Goal: Task Accomplishment & Management: Use online tool/utility

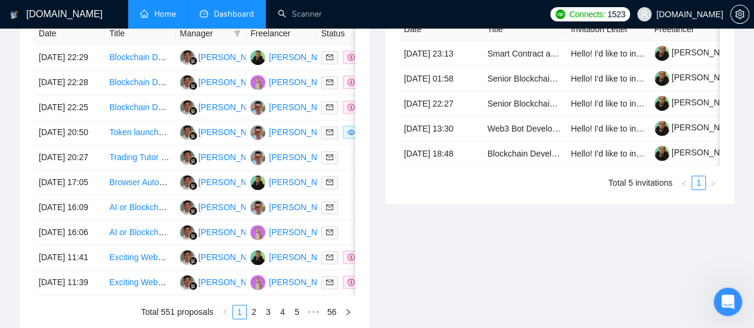
click at [151, 19] on link "Home" at bounding box center [158, 14] width 36 height 10
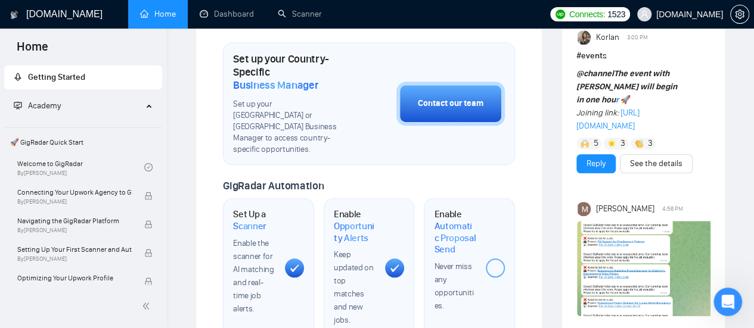
scroll to position [477, 0]
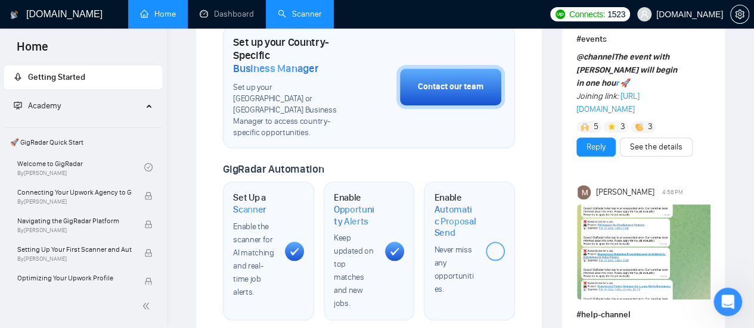
click at [304, 14] on link "Scanner" at bounding box center [300, 14] width 44 height 10
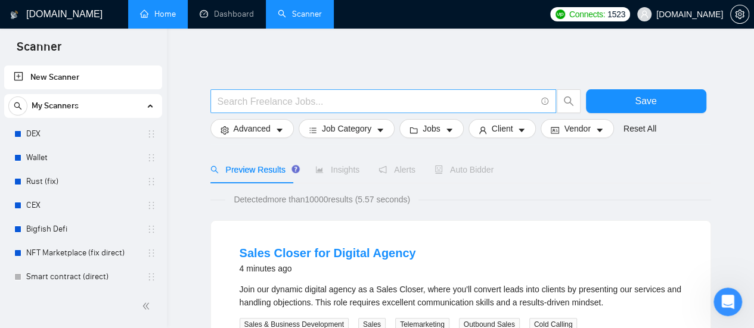
click at [288, 102] on input "text" at bounding box center [376, 101] width 318 height 15
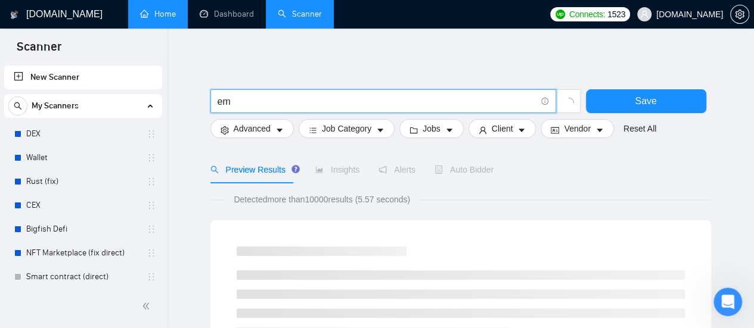
type input "e"
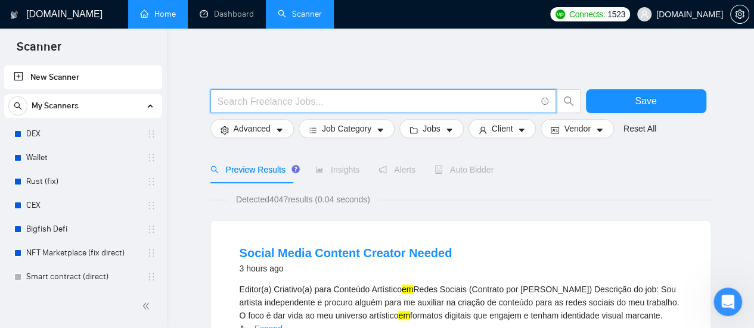
click at [288, 102] on input "text" at bounding box center [376, 101] width 318 height 15
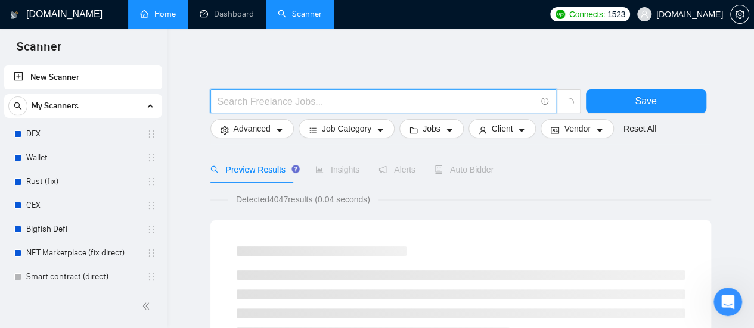
type input "(email | "e mail" | "e - mail") ((market*) | campaign | company | automation | …"
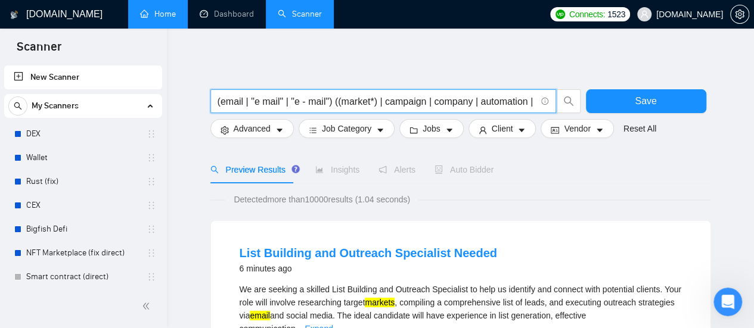
click at [221, 98] on input "(email | "e mail" | "e - mail") ((market*) | campaign | company | automation | …" at bounding box center [376, 101] width 318 height 15
click at [280, 132] on icon "caret-down" at bounding box center [279, 130] width 8 height 8
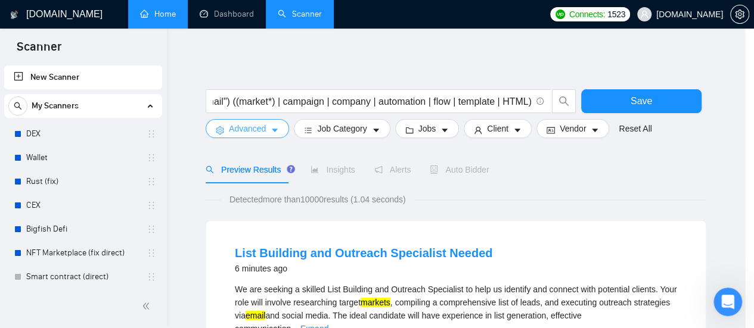
scroll to position [0, 0]
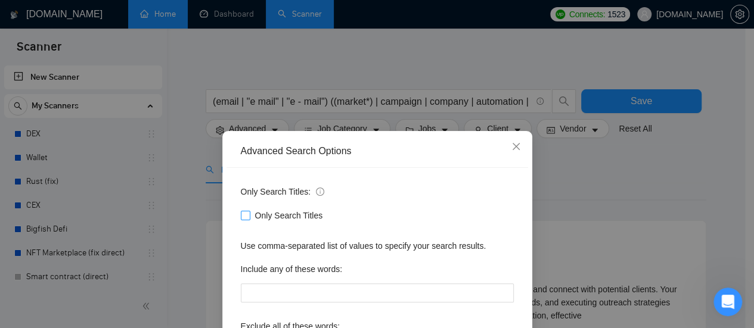
click at [241, 217] on input "Only Search Titles" at bounding box center [245, 215] width 8 height 8
checkbox input "true"
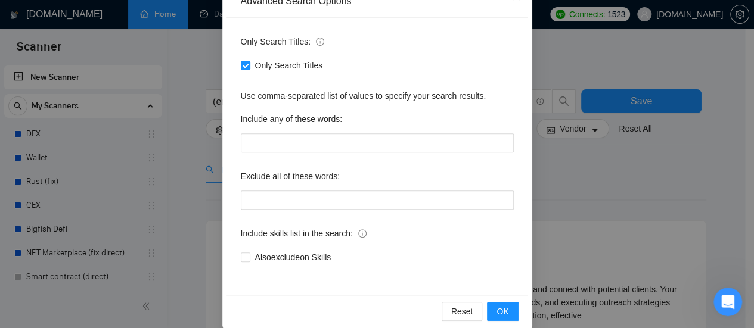
scroll to position [167, 0]
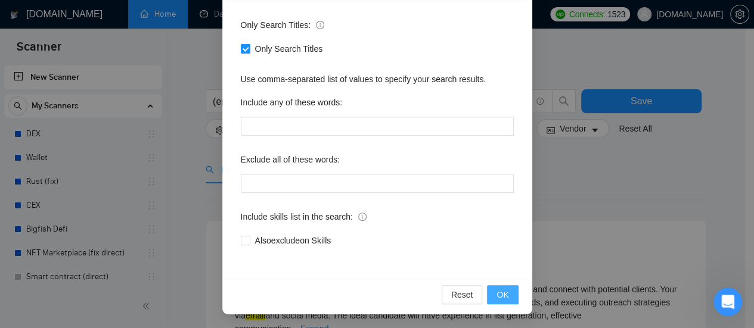
click at [502, 297] on span "OK" at bounding box center [502, 294] width 12 height 13
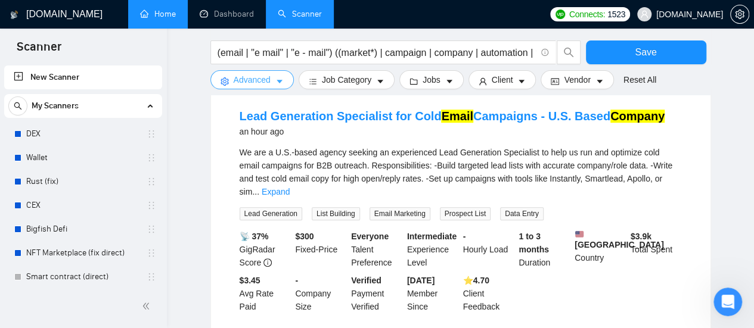
scroll to position [417, 0]
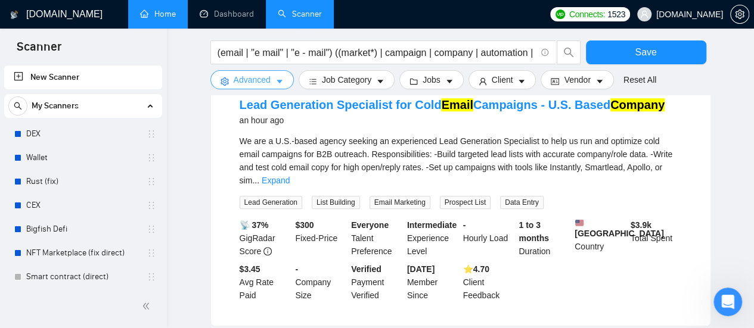
click at [276, 81] on icon "caret-down" at bounding box center [279, 82] width 6 height 4
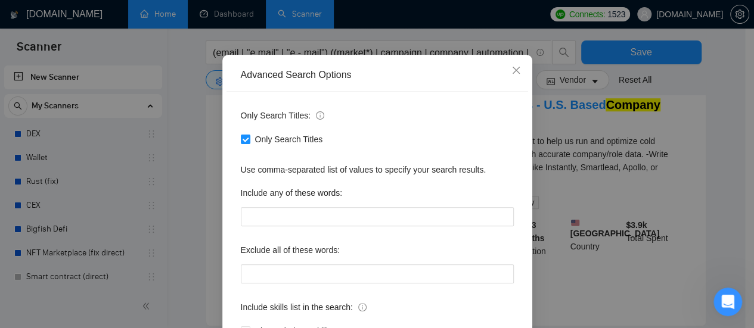
scroll to position [119, 0]
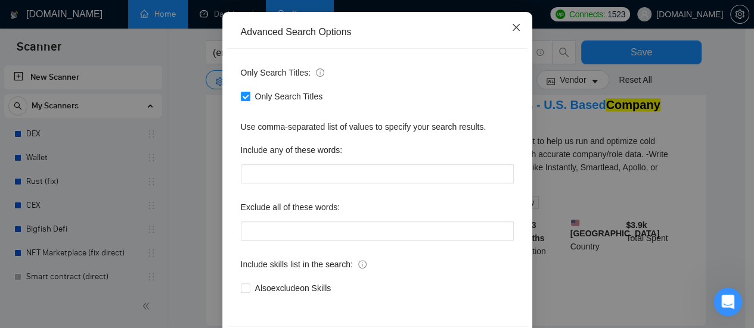
click at [506, 22] on span "Close" at bounding box center [516, 28] width 32 height 32
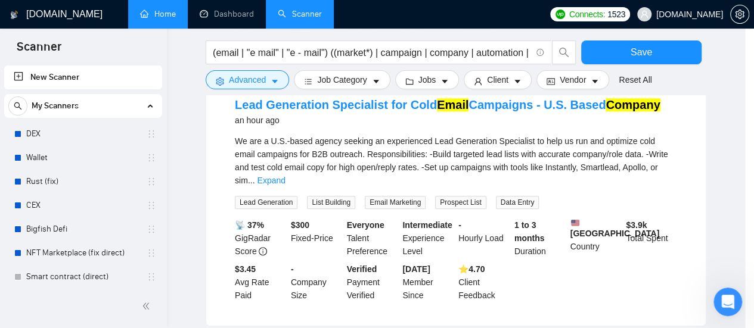
scroll to position [107, 0]
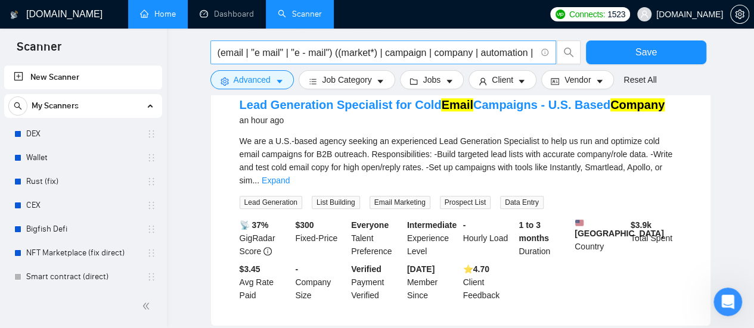
click at [507, 53] on input "(email | "e mail" | "e - mail") ((market*) | campaign | company | automation | …" at bounding box center [376, 52] width 318 height 15
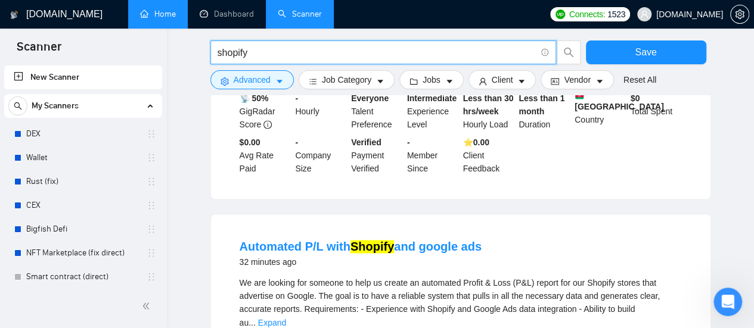
scroll to position [872, 0]
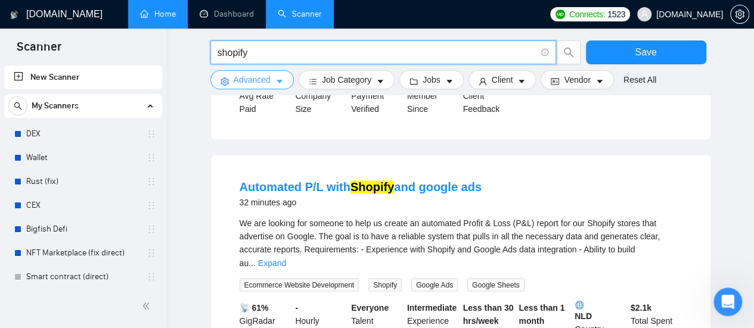
type input "shopify"
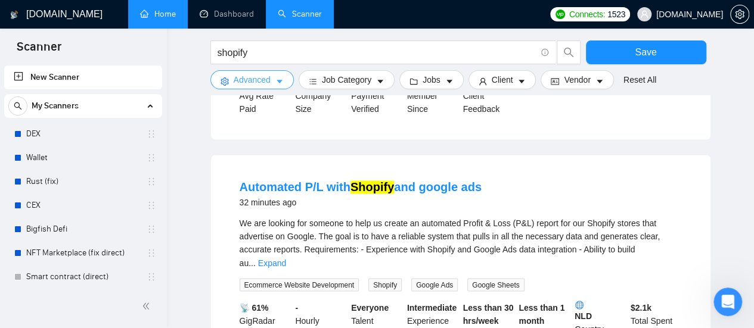
click at [281, 74] on button "Advanced" at bounding box center [251, 79] width 83 height 19
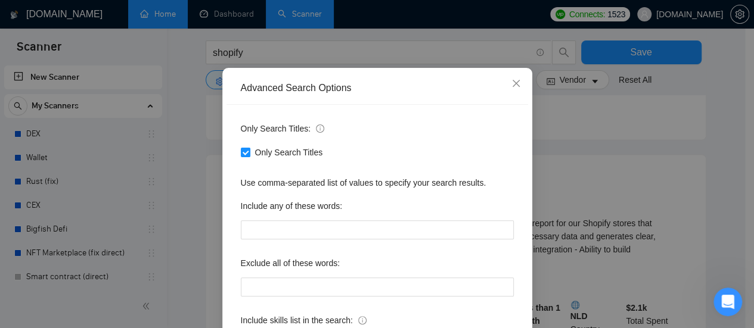
scroll to position [119, 0]
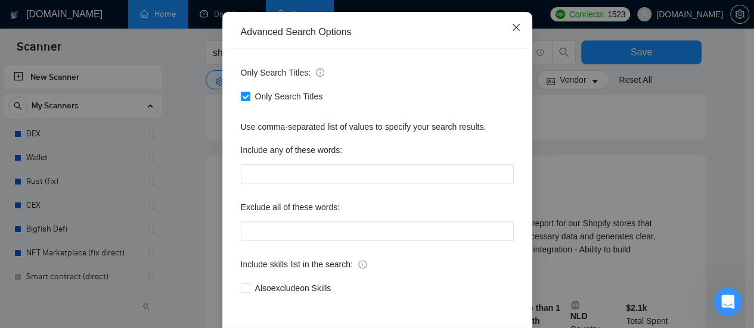
click at [513, 26] on icon "close" at bounding box center [516, 28] width 10 height 10
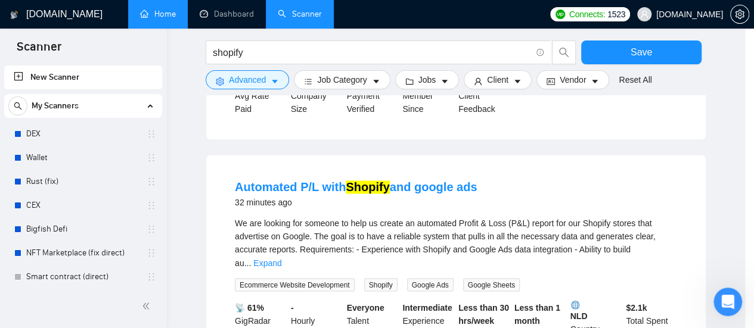
scroll to position [107, 0]
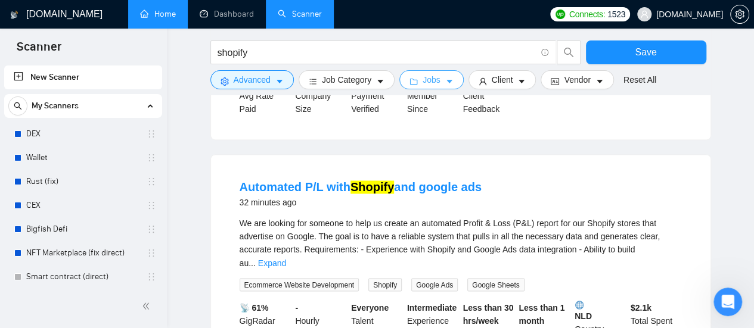
click at [450, 80] on button "Jobs" at bounding box center [431, 79] width 64 height 19
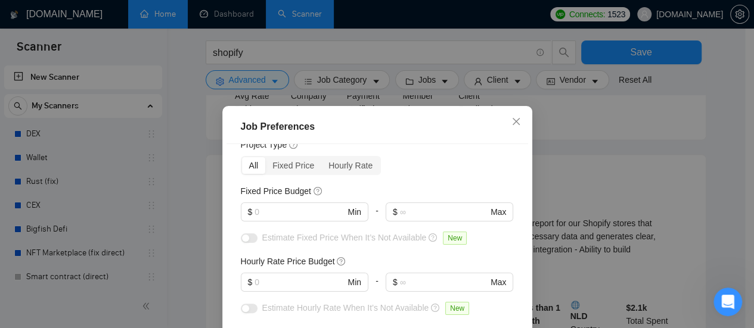
scroll to position [60, 0]
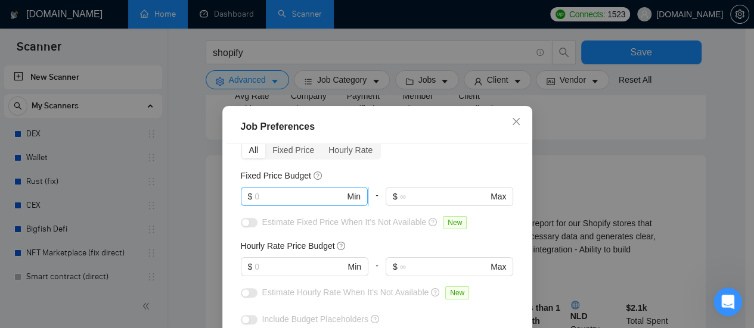
click at [288, 201] on input "text" at bounding box center [299, 196] width 90 height 13
type input "1000"
click at [279, 266] on input "text" at bounding box center [299, 266] width 90 height 13
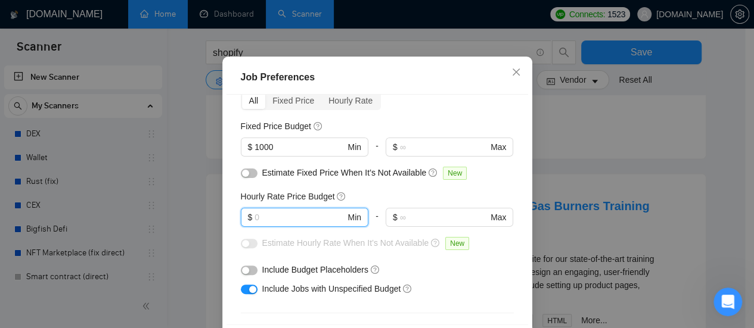
scroll to position [98, 0]
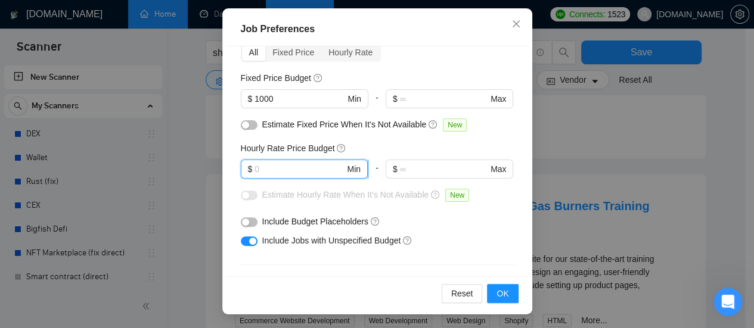
click at [275, 170] on input "text" at bounding box center [299, 169] width 90 height 13
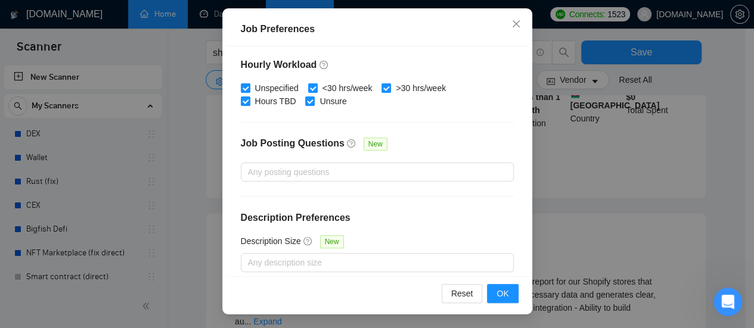
scroll to position [441, 0]
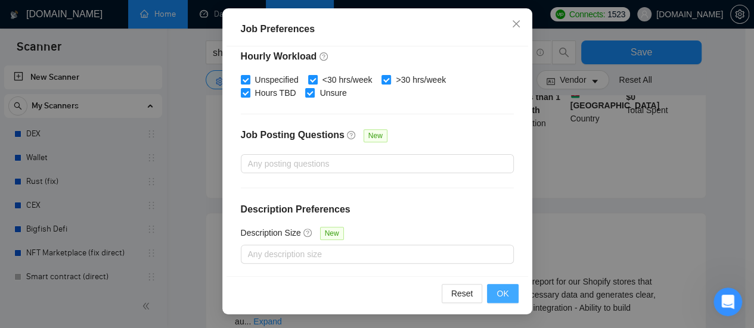
type input "25"
click at [503, 293] on span "OK" at bounding box center [502, 293] width 12 height 13
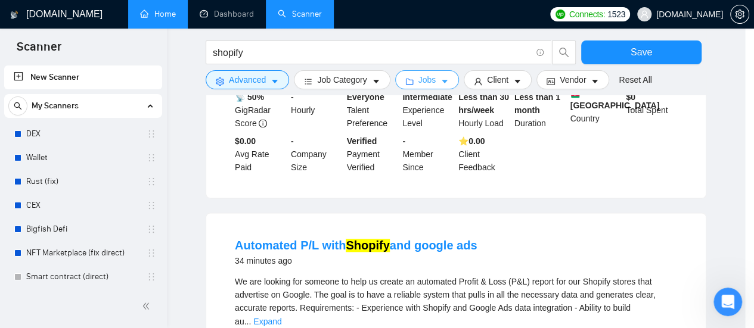
scroll to position [0, 0]
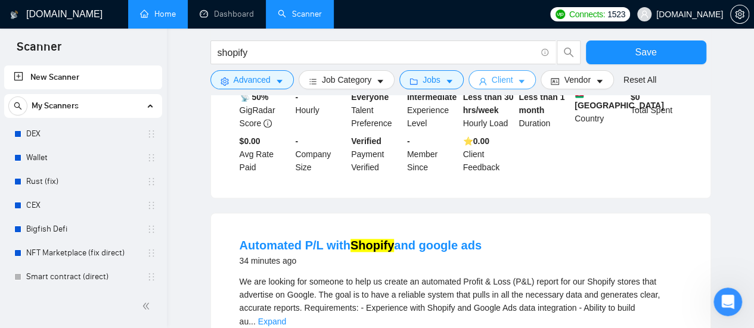
click at [503, 83] on span "Client" at bounding box center [501, 79] width 21 height 13
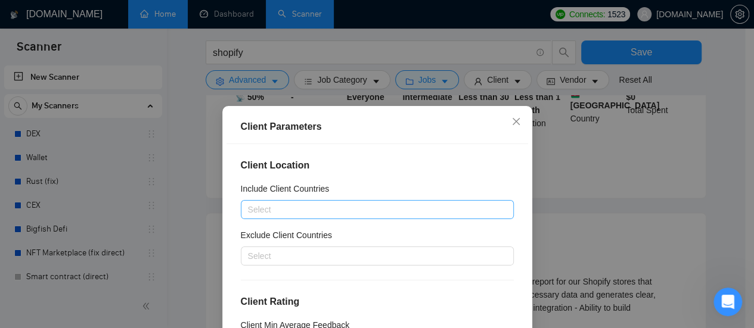
click at [283, 207] on div at bounding box center [371, 210] width 255 height 14
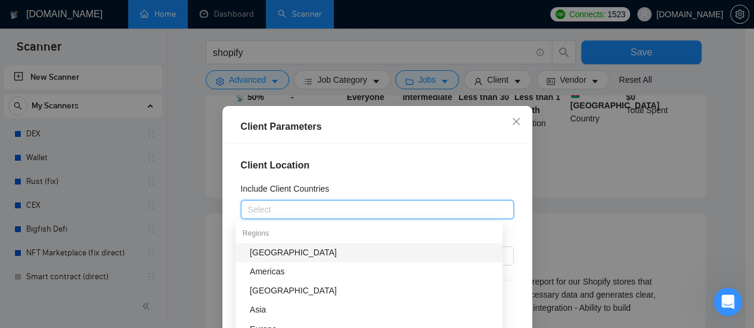
type input "N"
type input "United"
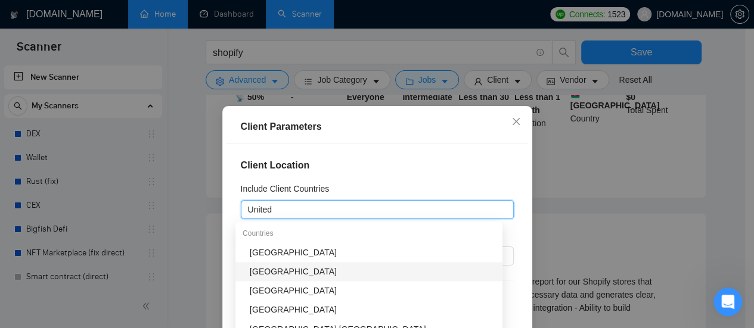
click at [291, 277] on div "[GEOGRAPHIC_DATA]" at bounding box center [372, 271] width 245 height 13
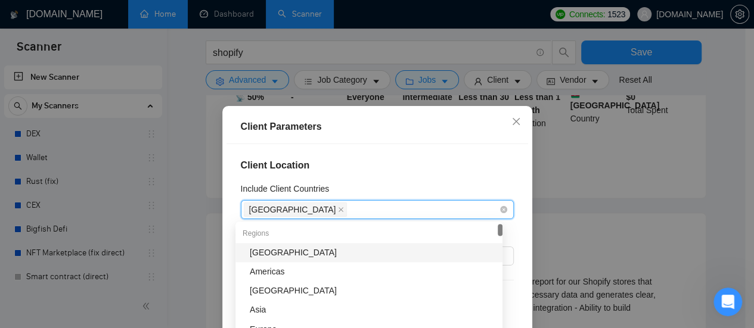
click at [337, 210] on div "[GEOGRAPHIC_DATA]" at bounding box center [371, 209] width 255 height 17
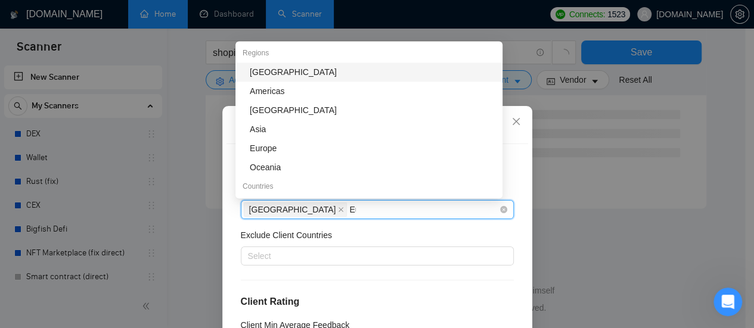
type input "Europe"
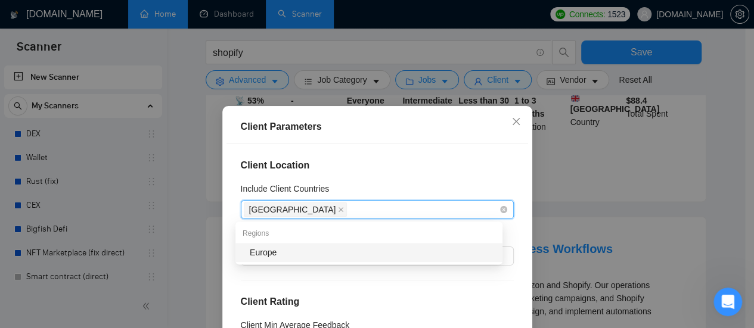
click at [357, 210] on div "[GEOGRAPHIC_DATA] [GEOGRAPHIC_DATA]" at bounding box center [371, 209] width 255 height 17
type input "europe"
click at [276, 254] on div "Europe" at bounding box center [372, 252] width 245 height 13
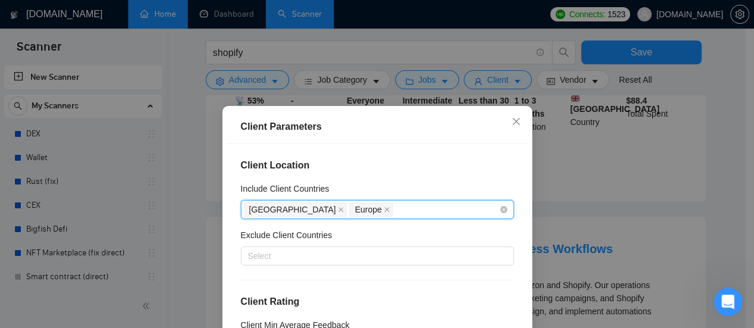
click at [404, 205] on div "[GEOGRAPHIC_DATA] [GEOGRAPHIC_DATA]" at bounding box center [371, 209] width 255 height 17
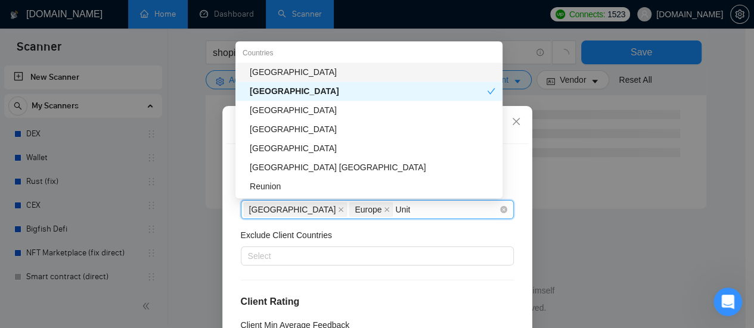
type input "United"
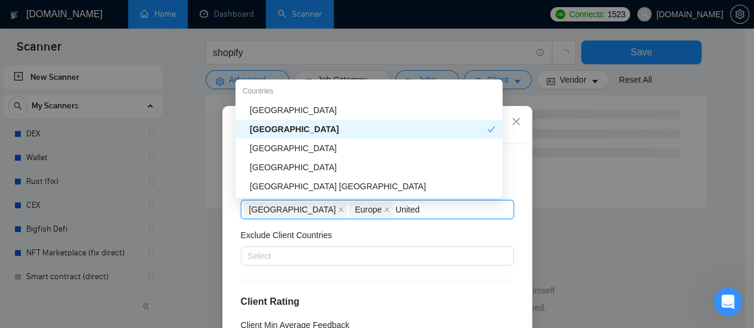
click at [303, 107] on div "[GEOGRAPHIC_DATA]" at bounding box center [372, 110] width 245 height 13
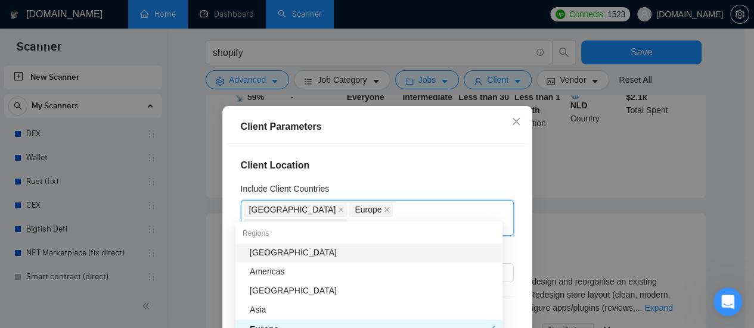
click at [425, 168] on h4 "Client Location" at bounding box center [377, 165] width 273 height 14
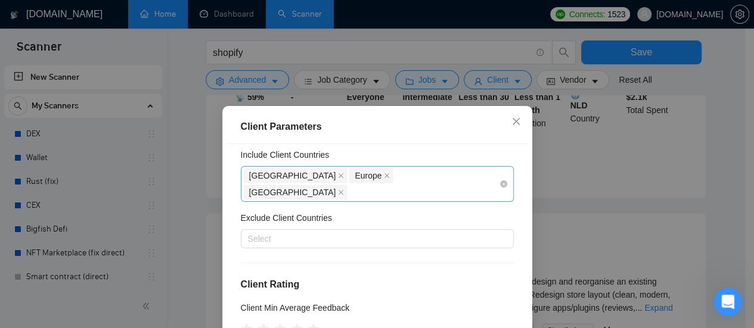
scroll to position [60, 0]
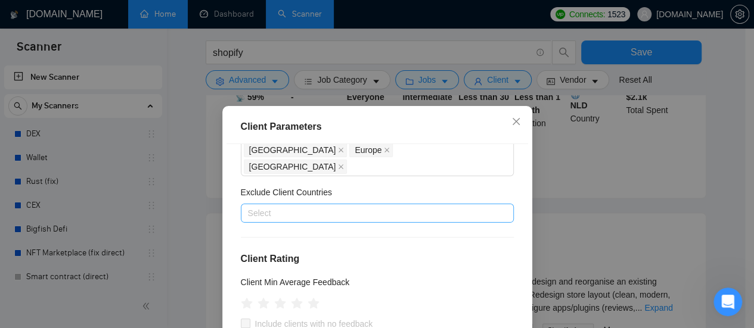
click at [344, 206] on div at bounding box center [371, 213] width 255 height 14
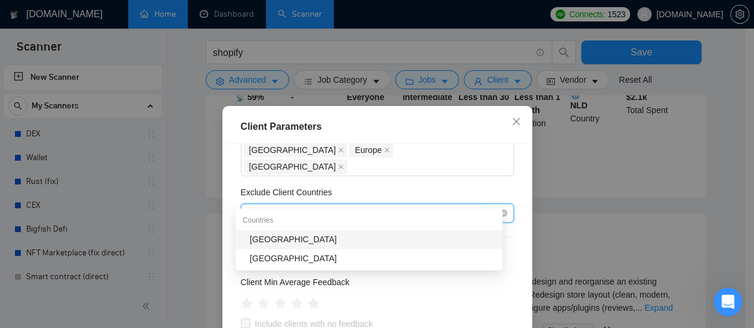
type input "[GEOGRAPHIC_DATA]"
click at [323, 236] on div "[GEOGRAPHIC_DATA]" at bounding box center [372, 239] width 245 height 13
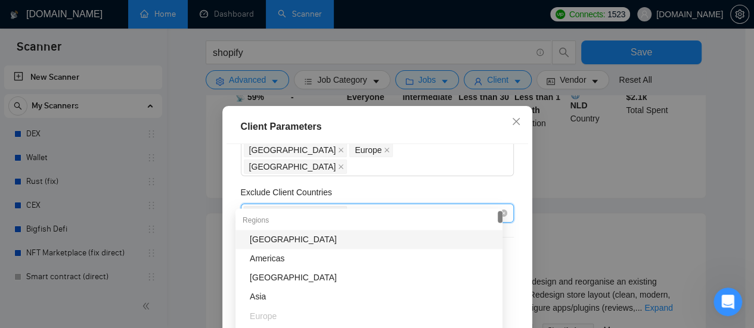
click at [379, 205] on div "[GEOGRAPHIC_DATA]" at bounding box center [371, 213] width 255 height 17
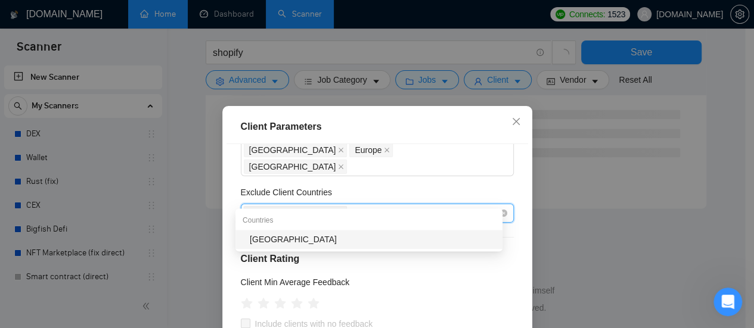
type input "[GEOGRAPHIC_DATA]"
click at [320, 241] on div "[GEOGRAPHIC_DATA]" at bounding box center [372, 239] width 245 height 13
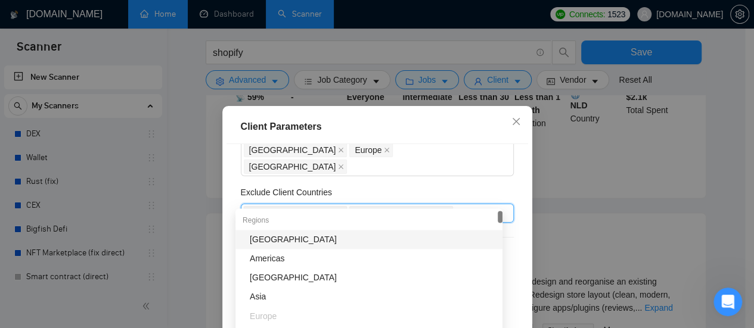
click at [500, 186] on div "Exclude Client Countries" at bounding box center [377, 195] width 273 height 18
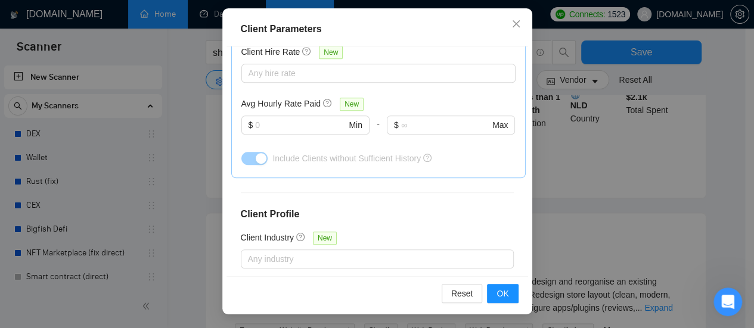
scroll to position [873, 0]
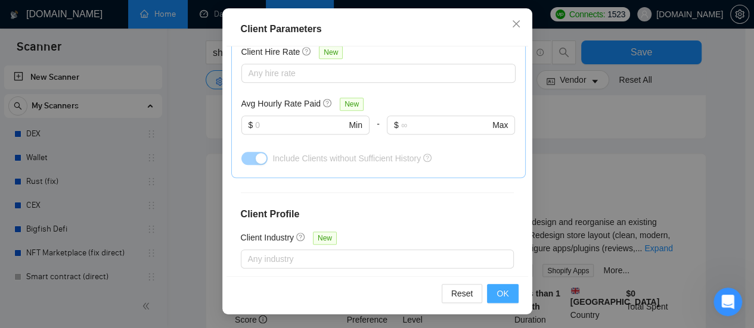
click at [501, 295] on span "OK" at bounding box center [502, 293] width 12 height 13
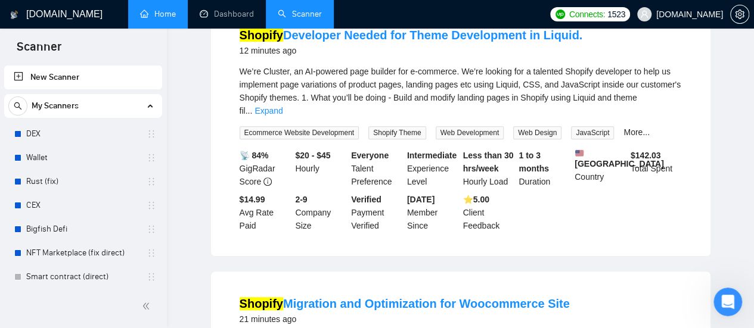
scroll to position [0, 0]
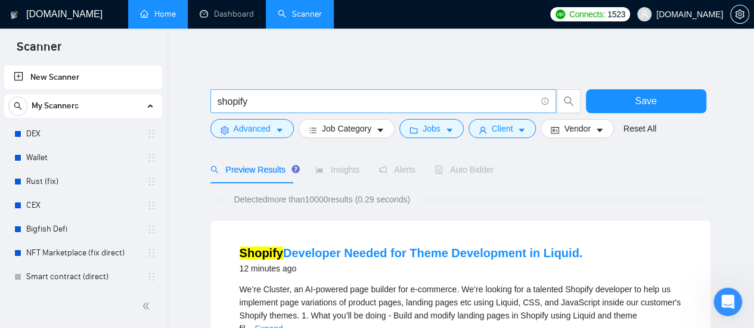
click at [403, 102] on input "shopify" at bounding box center [376, 101] width 318 height 15
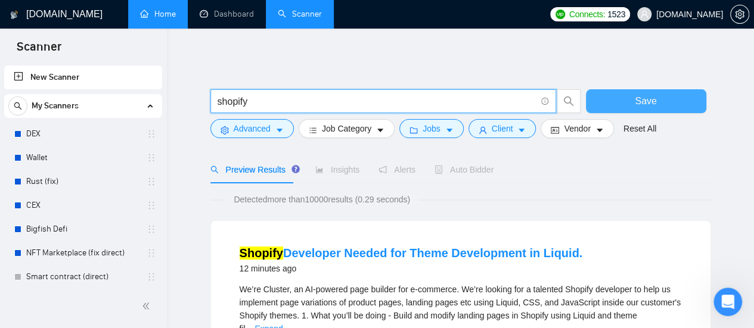
click at [642, 94] on span "Save" at bounding box center [644, 101] width 21 height 15
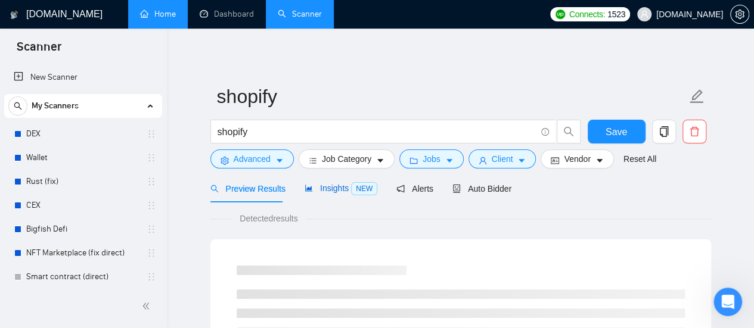
click at [326, 191] on span "Insights NEW" at bounding box center [340, 188] width 73 height 10
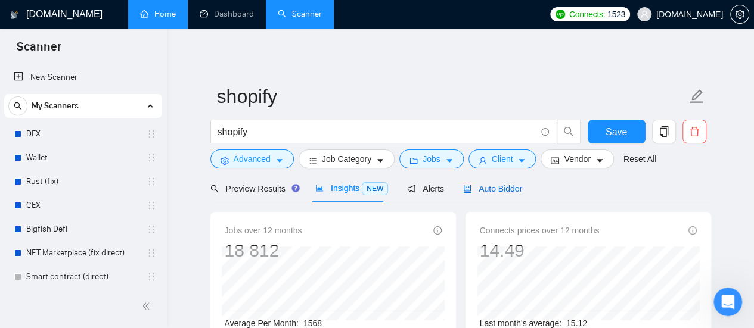
click at [496, 190] on span "Auto Bidder" at bounding box center [492, 189] width 59 height 10
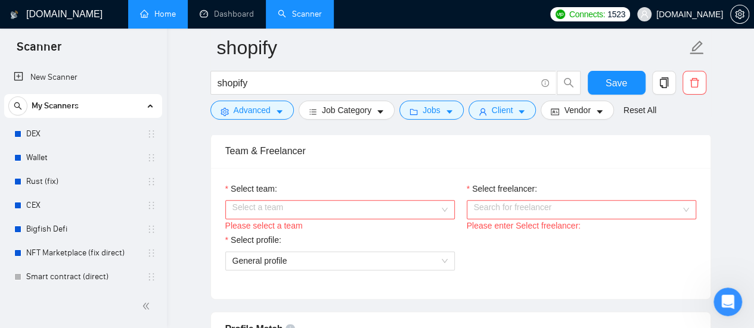
scroll to position [655, 0]
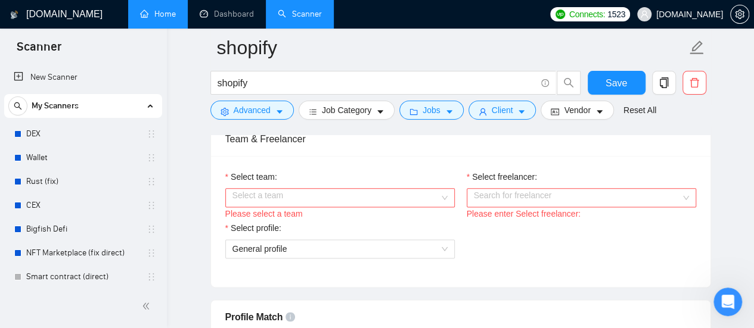
click at [431, 192] on input "Select team:" at bounding box center [335, 198] width 207 height 18
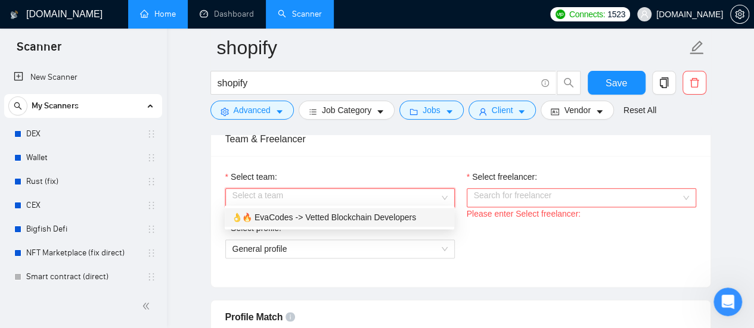
click at [409, 219] on div "👌🔥 EvaCodes -> Vetted Blockchain Developers" at bounding box center [339, 217] width 215 height 13
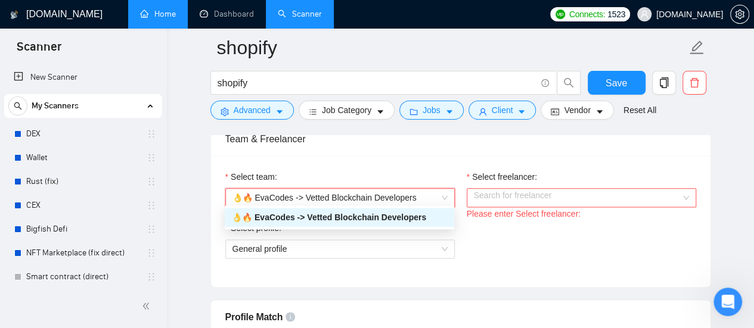
click at [568, 197] on input "Select freelancer:" at bounding box center [577, 198] width 207 height 18
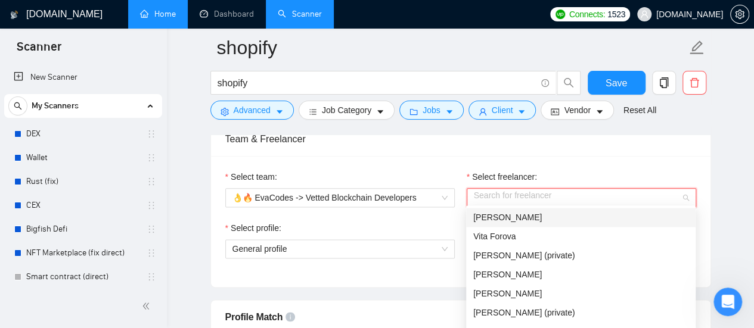
click at [540, 222] on div "[PERSON_NAME]" at bounding box center [580, 217] width 215 height 13
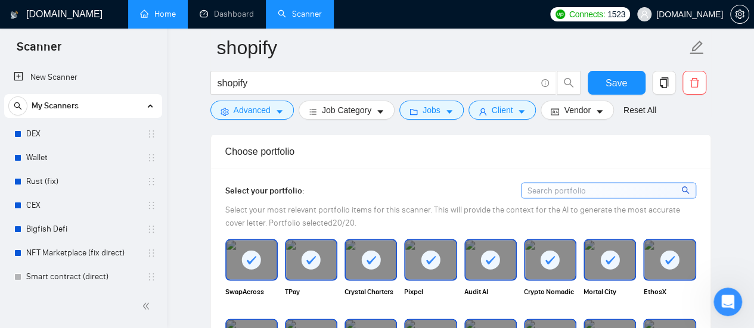
scroll to position [1251, 0]
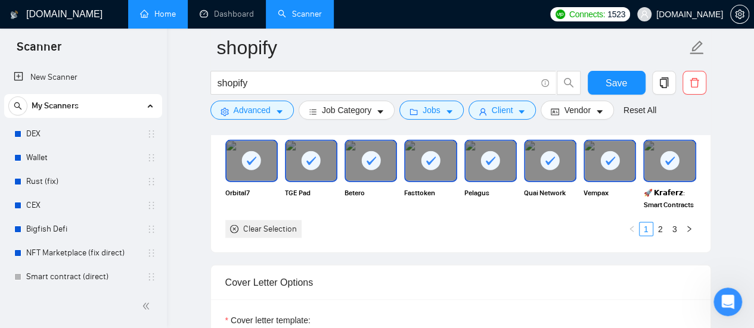
drag, startPoint x: 662, startPoint y: 224, endPoint x: 648, endPoint y: 232, distance: 16.3
click at [662, 224] on link "2" at bounding box center [659, 229] width 13 height 13
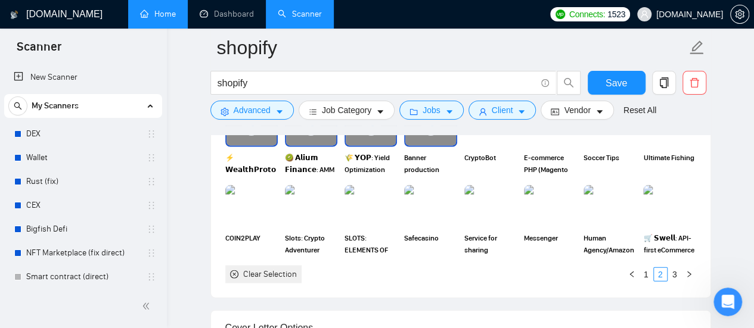
scroll to position [1132, 0]
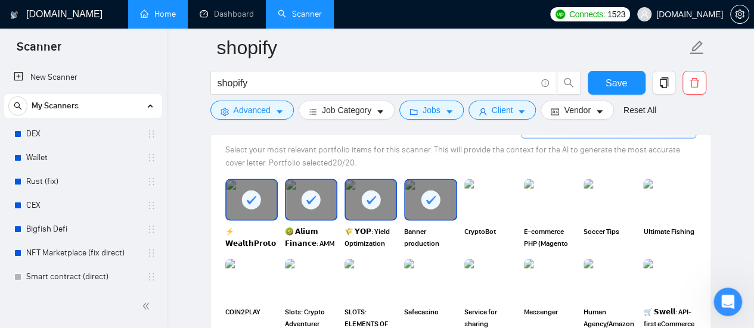
click at [394, 201] on div at bounding box center [370, 199] width 50 height 39
click at [445, 192] on div at bounding box center [430, 199] width 50 height 39
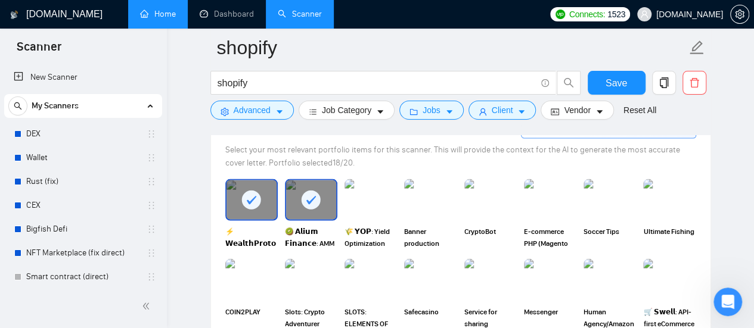
click at [287, 196] on div at bounding box center [311, 199] width 50 height 39
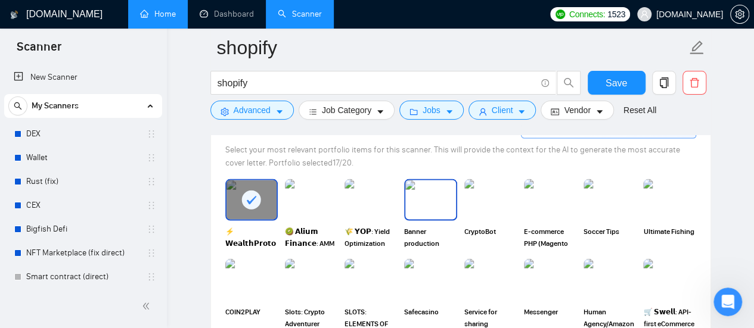
click at [425, 200] on img at bounding box center [430, 199] width 50 height 39
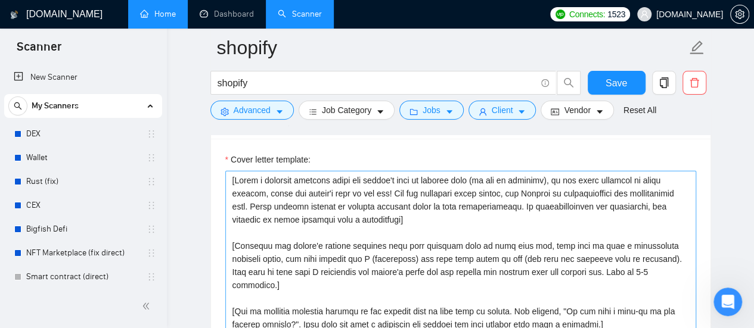
scroll to position [1430, 0]
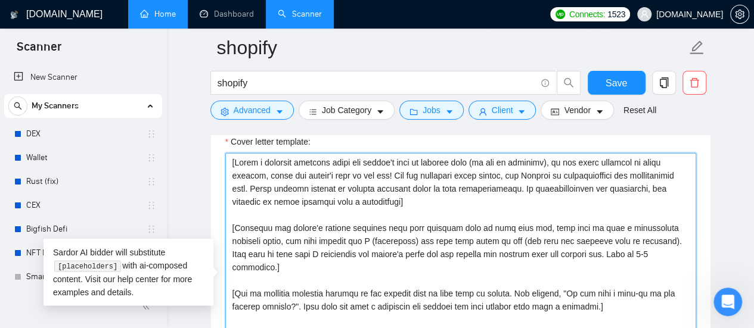
click at [237, 160] on textarea "Cover letter template:" at bounding box center [460, 287] width 471 height 268
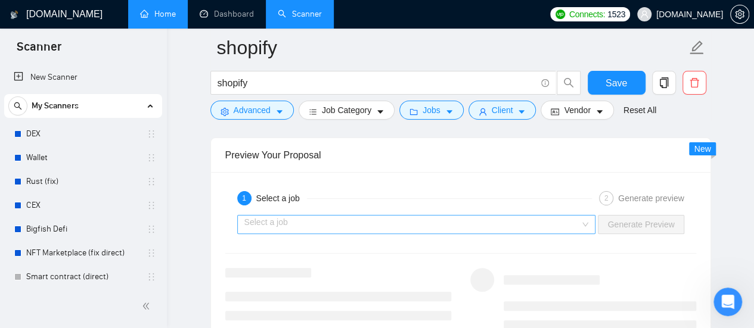
click at [440, 219] on input "search" at bounding box center [412, 225] width 336 height 18
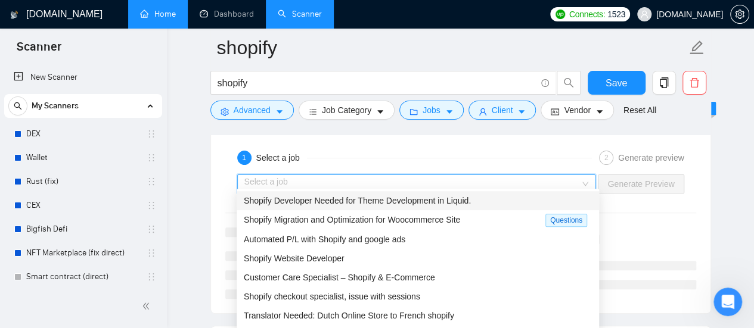
scroll to position [2383, 0]
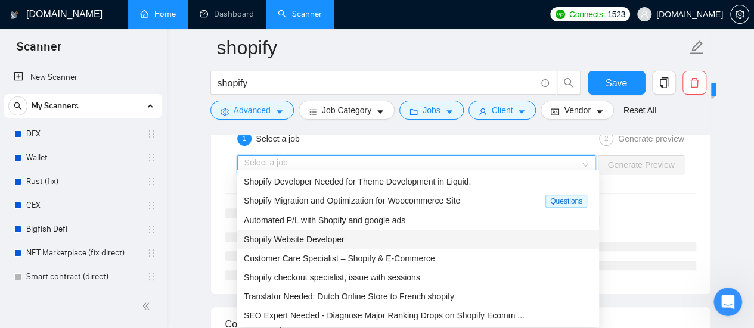
click at [308, 238] on span "Shopify Website Developer" at bounding box center [294, 240] width 101 height 10
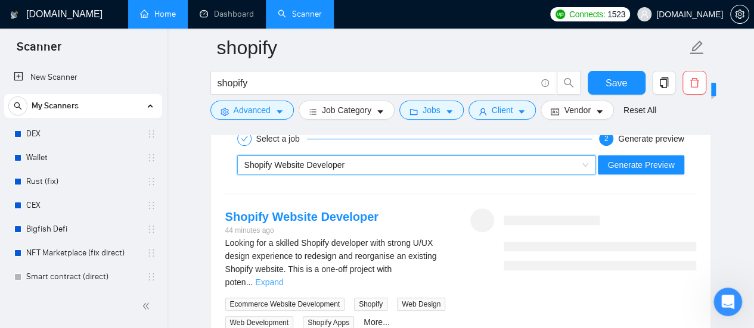
click at [283, 278] on link "Expand" at bounding box center [269, 283] width 28 height 10
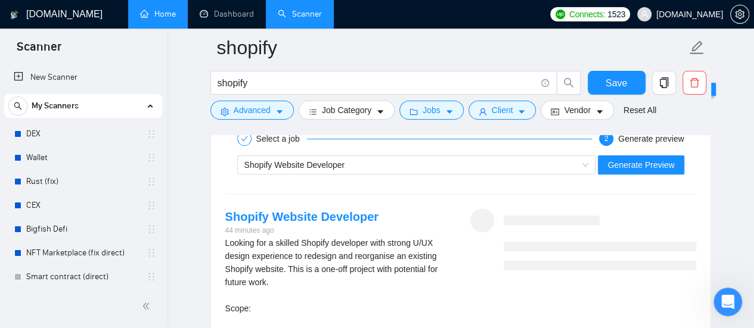
click at [415, 151] on div "Shopify Website Developer Generate Preview" at bounding box center [460, 165] width 473 height 29
click at [415, 156] on div "Shopify Website Developer" at bounding box center [411, 165] width 334 height 18
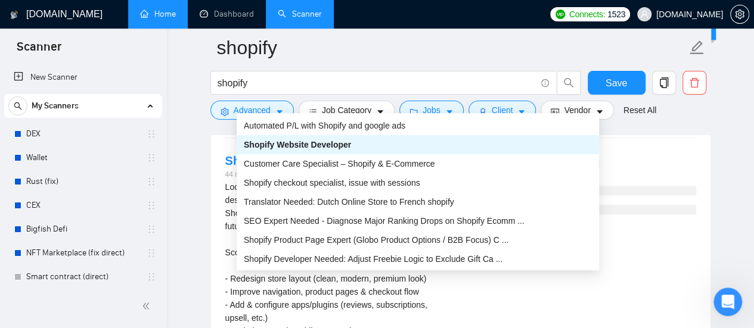
scroll to position [0, 0]
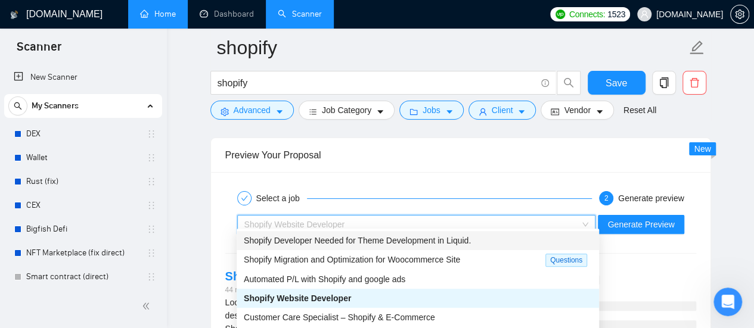
click at [587, 161] on div "Preview Your Proposal" at bounding box center [460, 155] width 471 height 34
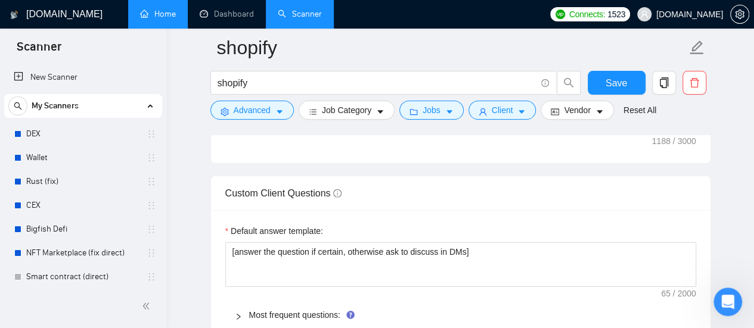
scroll to position [1787, 0]
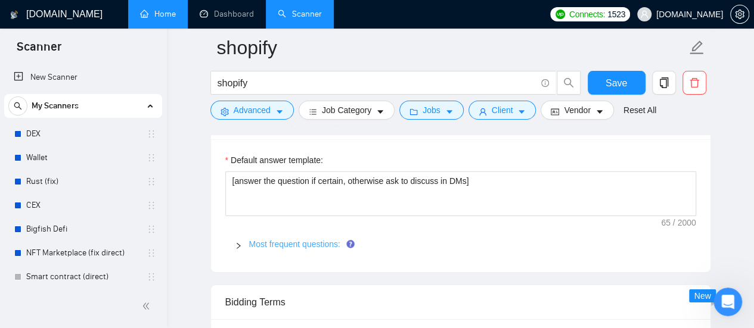
click at [324, 239] on link "Most frequent questions:" at bounding box center [294, 244] width 91 height 10
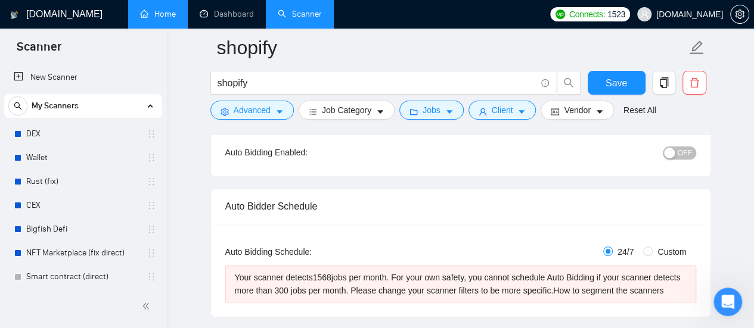
scroll to position [119, 0]
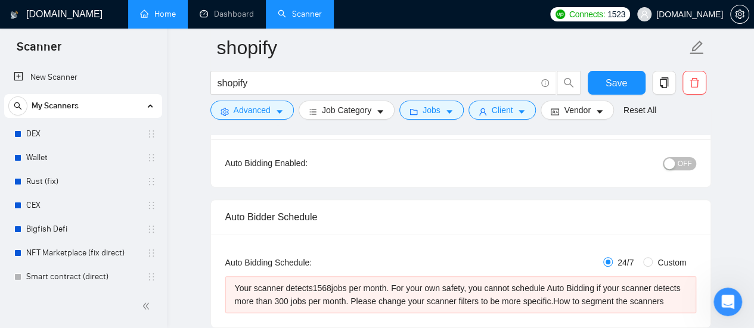
click at [687, 165] on span "OFF" at bounding box center [684, 163] width 14 height 13
click at [668, 163] on button "ON" at bounding box center [681, 163] width 30 height 13
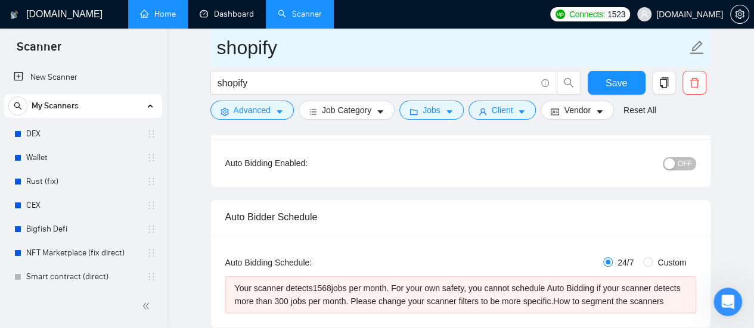
drag, startPoint x: 232, startPoint y: 15, endPoint x: 438, endPoint y: 62, distance: 210.8
click at [232, 15] on link "Dashboard" at bounding box center [227, 14] width 54 height 10
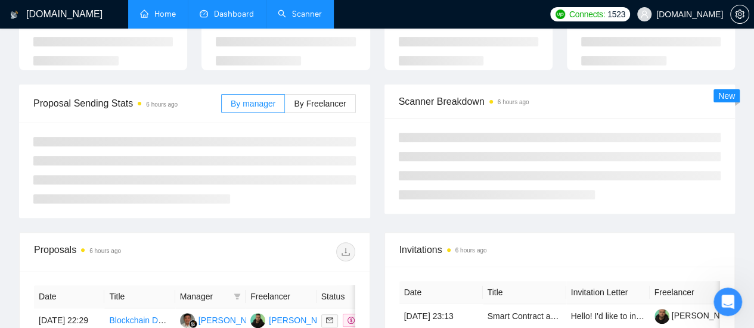
type input "[DATE]"
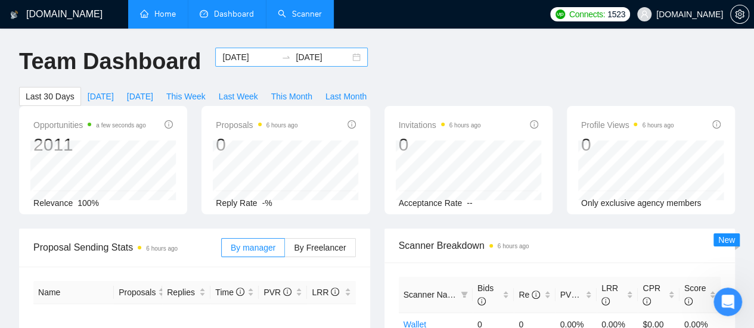
click at [226, 55] on input "[DATE]" at bounding box center [249, 57] width 54 height 13
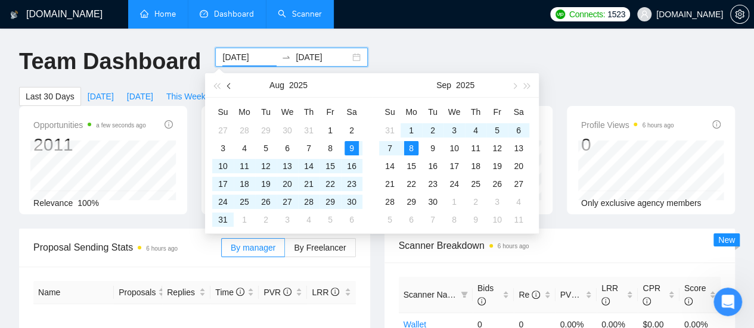
click at [231, 89] on button "button" at bounding box center [229, 85] width 13 height 24
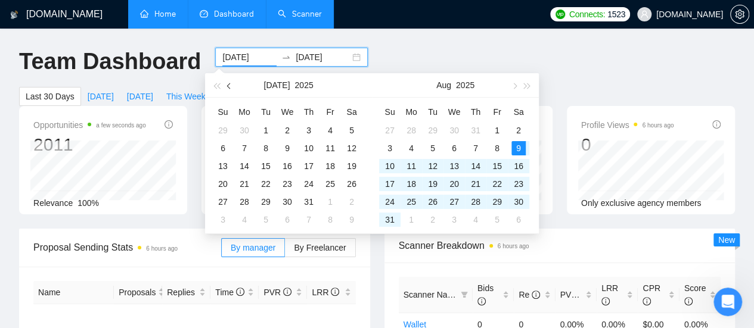
click at [231, 89] on button "button" at bounding box center [229, 85] width 13 height 24
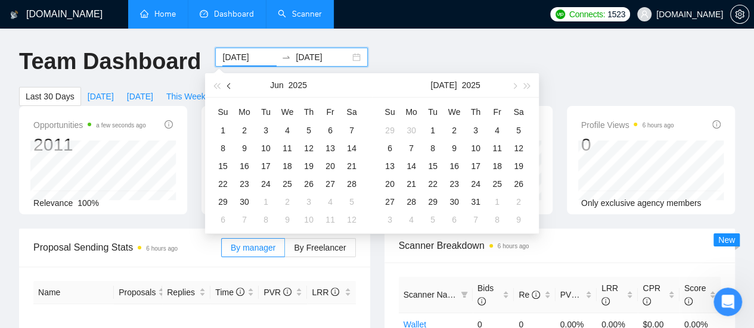
click at [231, 89] on button "button" at bounding box center [229, 85] width 13 height 24
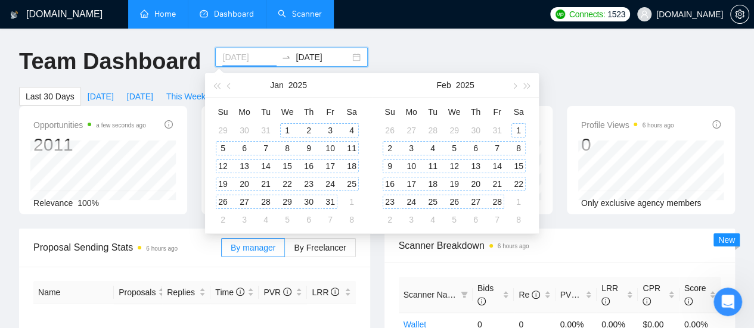
type input "[DATE]"
click at [288, 132] on div "1" at bounding box center [287, 130] width 14 height 14
click at [328, 58] on input "[DATE]" at bounding box center [322, 57] width 54 height 13
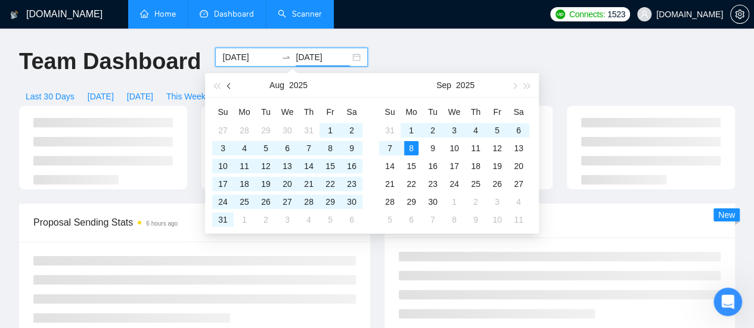
click at [229, 88] on span "button" at bounding box center [230, 86] width 6 height 6
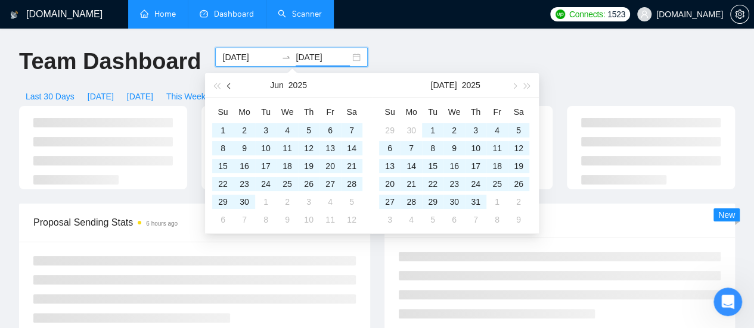
click at [229, 88] on span "button" at bounding box center [230, 86] width 6 height 6
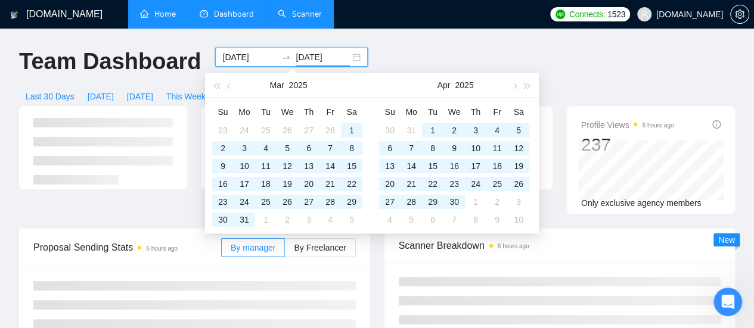
click at [232, 88] on button "button" at bounding box center [229, 85] width 13 height 24
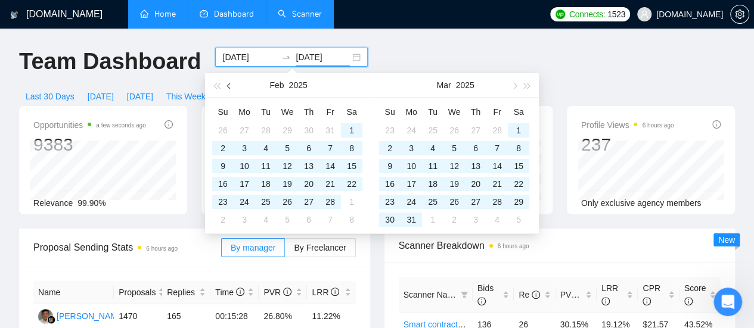
click at [229, 86] on span "button" at bounding box center [230, 86] width 6 height 6
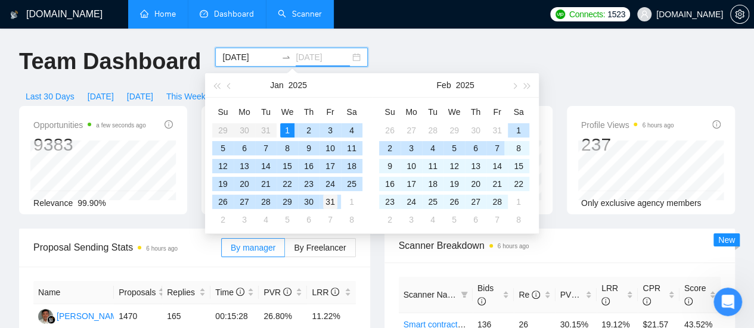
type input "[DATE]"
click at [331, 203] on div "31" at bounding box center [330, 202] width 14 height 14
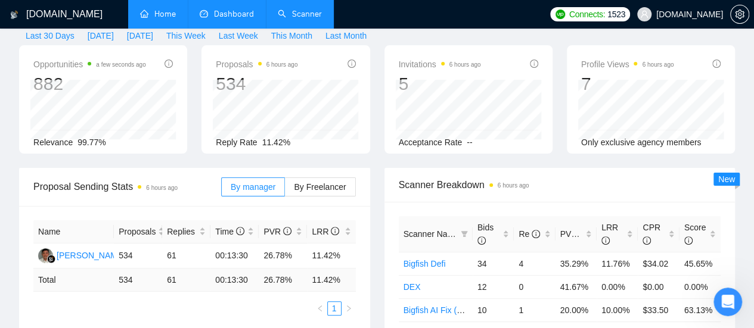
scroll to position [119, 0]
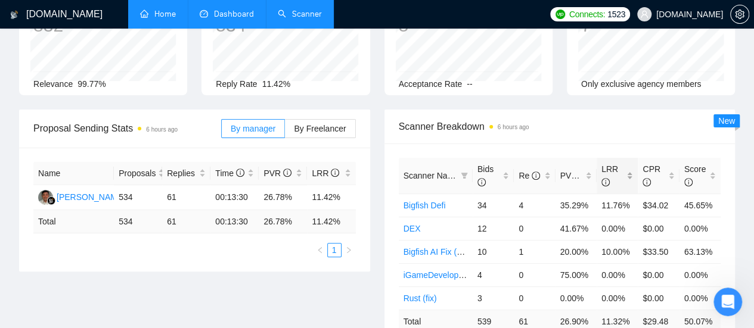
click at [633, 163] on div "LRR" at bounding box center [617, 176] width 32 height 26
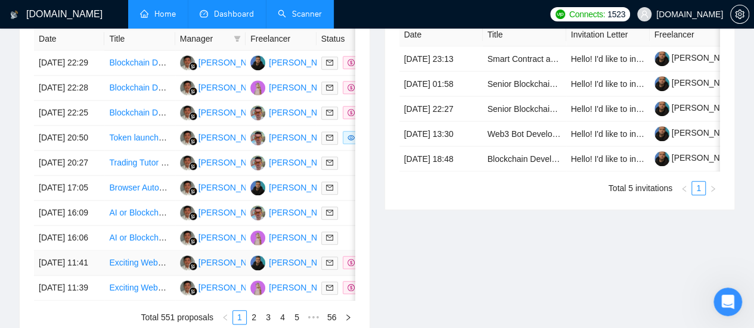
scroll to position [596, 0]
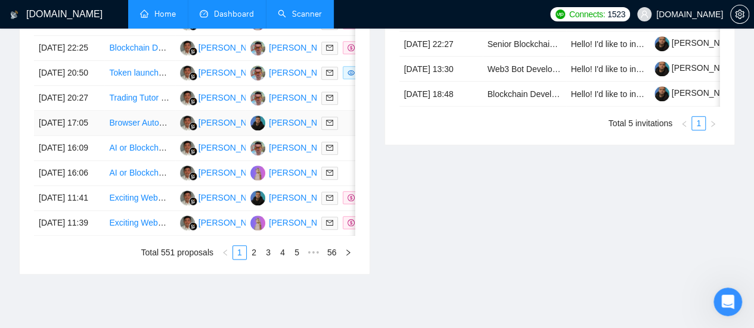
click at [124, 127] on link "Browser Automation Platform Needed (Fulltime / Large Project)" at bounding box center [225, 123] width 233 height 10
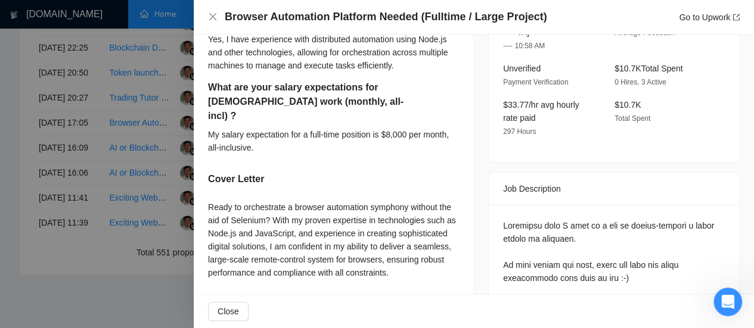
scroll to position [344, 0]
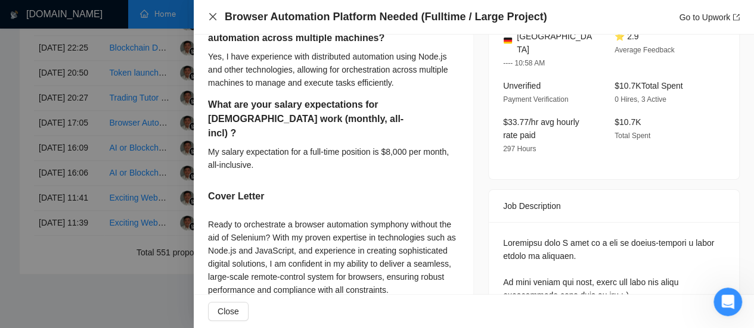
click at [211, 16] on icon "close" at bounding box center [212, 16] width 7 height 7
